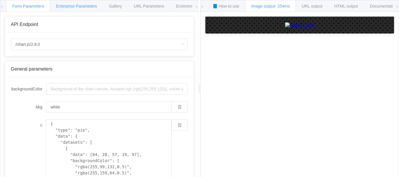
click at [80, 8] on span "Enterprise Parameters" at bounding box center [76, 6] width 41 height 5
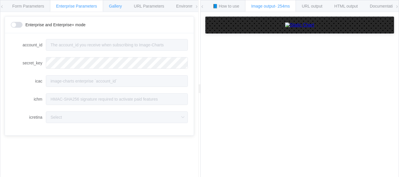
click at [124, 7] on div "Gallery" at bounding box center [115, 6] width 25 height 12
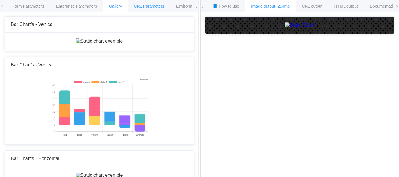
click at [153, 4] on div "URL Parameters" at bounding box center [149, 6] width 43 height 12
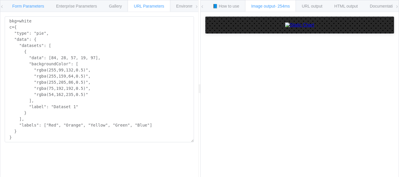
click at [18, 7] on span "Form Parameters" at bounding box center [28, 6] width 32 height 5
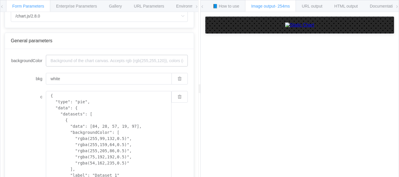
scroll to position [88, 0]
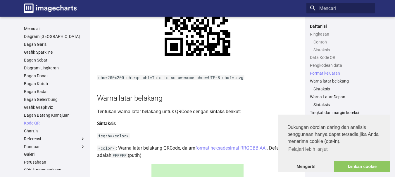
scroll to position [654, 0]
